Goal: Task Accomplishment & Management: Manage account settings

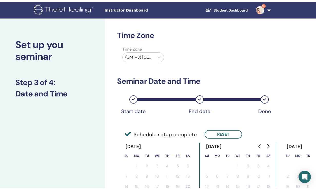
scroll to position [116, 0]
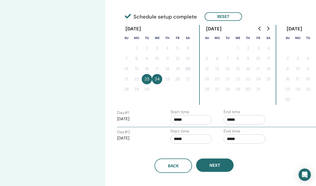
click at [187, 140] on input "*****" at bounding box center [192, 138] width 42 height 9
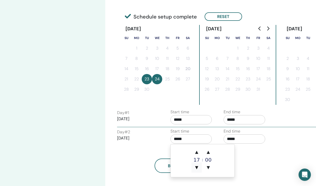
click at [196, 168] on span "▼" at bounding box center [197, 167] width 10 height 10
type input "*****"
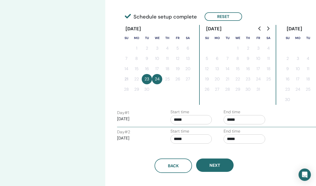
click at [139, 154] on div "Back Next" at bounding box center [194, 159] width 162 height 27
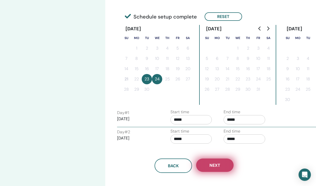
click at [211, 162] on button "Next" at bounding box center [215, 165] width 38 height 13
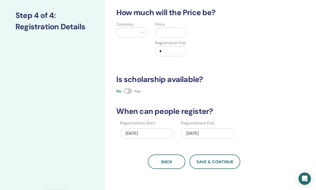
scroll to position [65, 0]
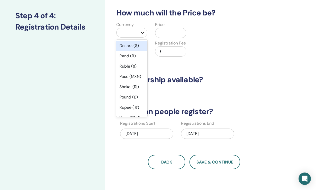
click at [142, 33] on icon at bounding box center [142, 32] width 5 height 5
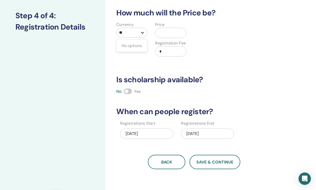
type input "*"
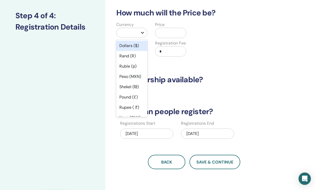
click at [144, 33] on icon at bounding box center [142, 32] width 5 height 5
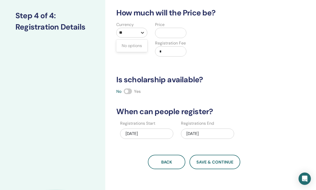
type input "*"
type input "***"
click at [137, 50] on div "Kuwaiti Dinar (د.ك)" at bounding box center [131, 49] width 31 height 16
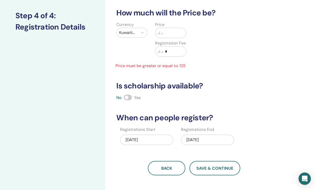
click at [163, 36] on input "text" at bounding box center [174, 33] width 23 height 10
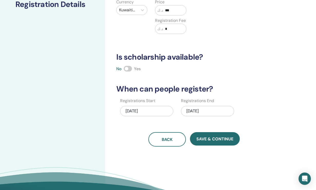
scroll to position [87, 0]
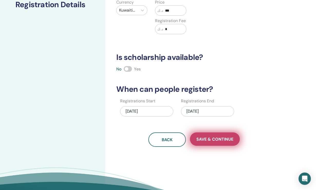
type input "***"
click at [210, 144] on button "Save & Continue" at bounding box center [215, 138] width 50 height 13
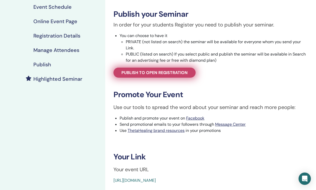
scroll to position [84, 0]
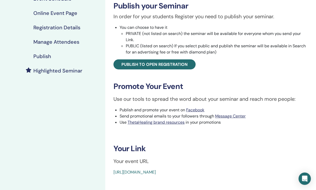
drag, startPoint x: 234, startPoint y: 171, endPoint x: 106, endPoint y: 179, distance: 128.2
click at [106, 179] on div "Love of Self Event Type Online Event Status Not Published Registrations 0/1 Pub…" at bounding box center [210, 89] width 211 height 315
click at [152, 173] on link "https://www.thetahealing.com/seminar-377966-details.html" at bounding box center [135, 171] width 42 height 5
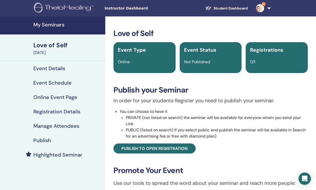
scroll to position [84, 0]
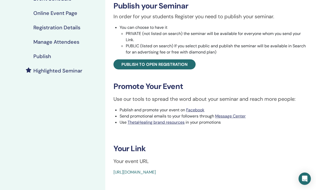
drag, startPoint x: 115, startPoint y: 161, endPoint x: 251, endPoint y: 177, distance: 136.8
click at [251, 177] on div "Love of Self Event Type Online Event Status Not Published Registrations 0/1 Pub…" at bounding box center [210, 89] width 211 height 315
copy div "Your event URL https://www.thetahealing.com/seminar-377966-details.html"
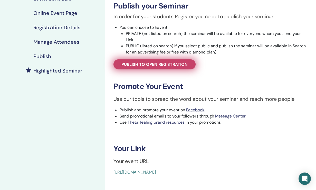
click at [179, 64] on span "Publish to open registration" at bounding box center [155, 64] width 66 height 5
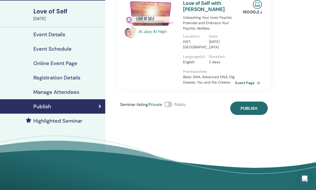
scroll to position [31, 0]
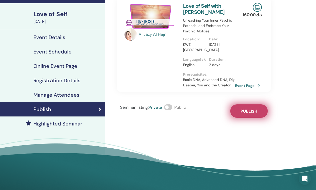
click at [250, 111] on span "Publish" at bounding box center [249, 110] width 17 height 5
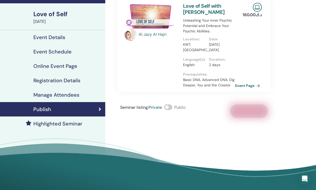
click at [172, 106] on span at bounding box center [168, 107] width 8 height 6
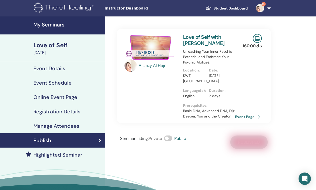
click at [78, 23] on h4 "My Seminars" at bounding box center [67, 25] width 69 height 6
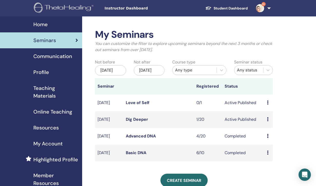
click at [52, 88] on span "Teaching Materials" at bounding box center [55, 91] width 45 height 15
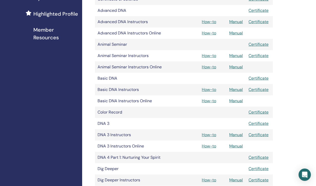
scroll to position [146, 0]
click at [117, 146] on td "DNA 3 Instructors Online" at bounding box center [133, 145] width 76 height 11
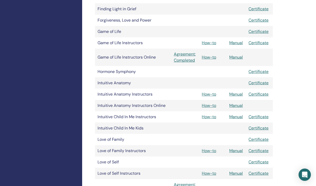
scroll to position [414, 0]
click at [236, 150] on link "Manual" at bounding box center [236, 150] width 14 height 5
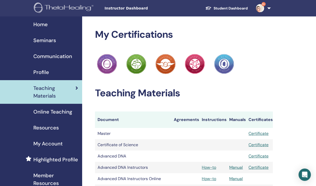
scroll to position [414, 0]
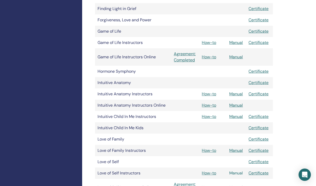
click at [233, 172] on link "Manual" at bounding box center [236, 172] width 14 height 5
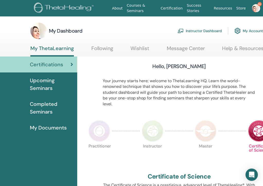
click at [48, 81] on span "Upcoming Seminars" at bounding box center [51, 84] width 43 height 15
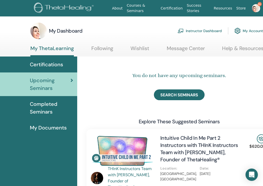
click at [204, 29] on link "Instructor Dashboard" at bounding box center [199, 30] width 44 height 11
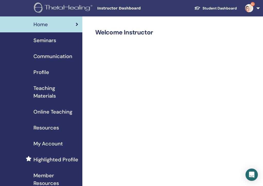
click at [56, 41] on span "Seminars" at bounding box center [44, 40] width 23 height 8
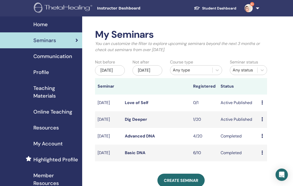
click at [262, 106] on div "Preview Edit Attendees Cancel" at bounding box center [263, 103] width 3 height 6
click at [262, 114] on link "Preview" at bounding box center [265, 111] width 15 height 5
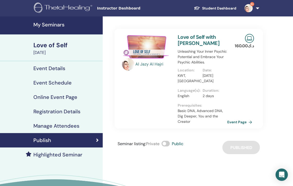
click at [208, 128] on div "Love of Self with Al Jazy Al Hajri Unleashing Your Inner Psychic Potential and …" at bounding box center [203, 79] width 56 height 100
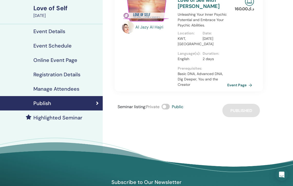
scroll to position [37, 0]
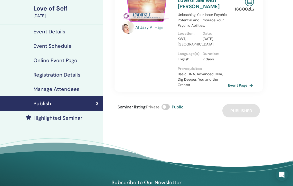
click at [241, 86] on link "Event Page" at bounding box center [241, 85] width 27 height 8
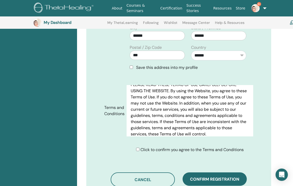
scroll to position [19, 0]
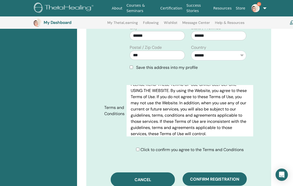
click at [145, 177] on span "Cancel" at bounding box center [143, 179] width 17 height 5
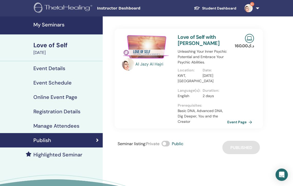
click at [53, 26] on h4 "My Seminars" at bounding box center [66, 25] width 66 height 6
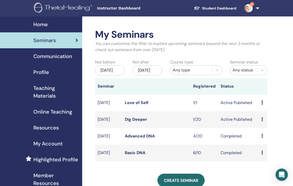
click at [263, 105] on icon at bounding box center [263, 102] width 2 height 4
click at [264, 114] on link "Preview" at bounding box center [265, 111] width 15 height 5
drag, startPoint x: 263, startPoint y: 107, endPoint x: 262, endPoint y: 111, distance: 3.9
click at [262, 111] on td "Preview Edit Attendees Cancel" at bounding box center [263, 103] width 8 height 17
click at [263, 105] on icon at bounding box center [263, 102] width 2 height 4
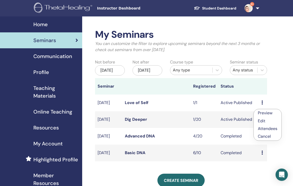
click at [265, 128] on link "Attendees" at bounding box center [268, 128] width 20 height 5
